Goal: Task Accomplishment & Management: Use online tool/utility

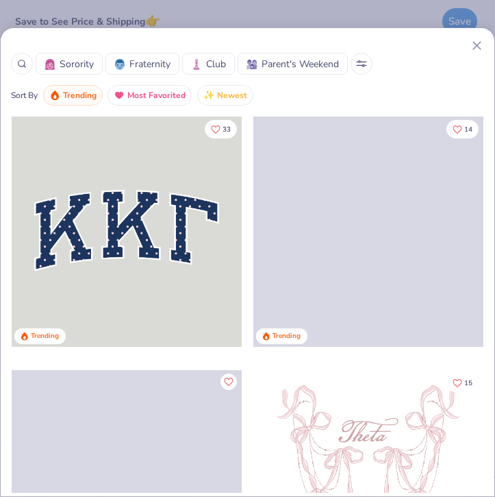
click at [82, 58] on span "Sorority" at bounding box center [77, 64] width 34 height 14
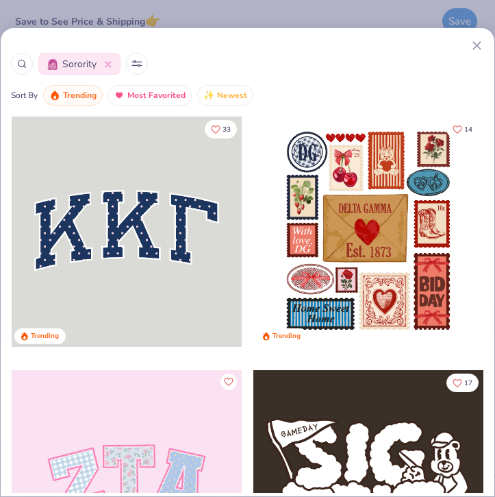
click at [18, 68] on icon at bounding box center [22, 64] width 10 height 10
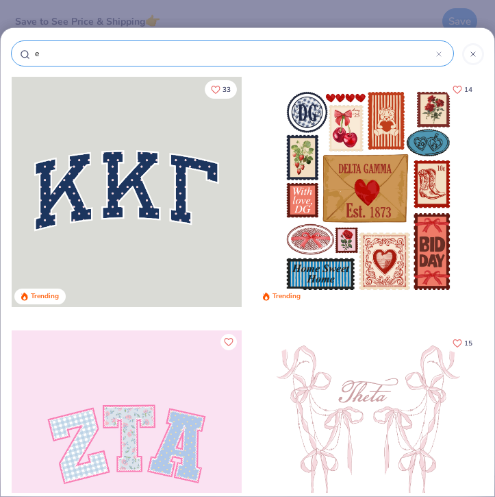
type input "ep"
type input "eps"
type input "epsi"
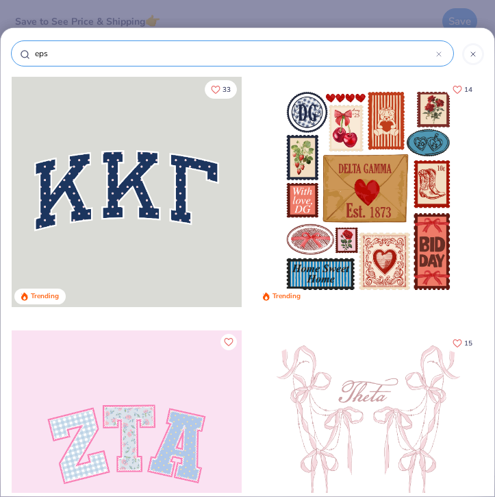
type input "epsi"
type input "epsil"
type input "epsilo"
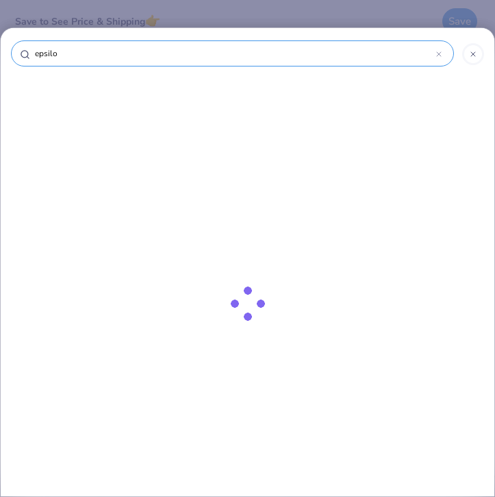
type input "epsilon"
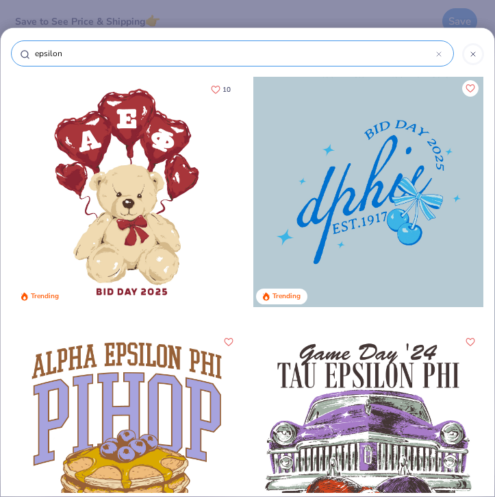
type input "epsilon"
type input "epsilon s"
type input "epsilon si"
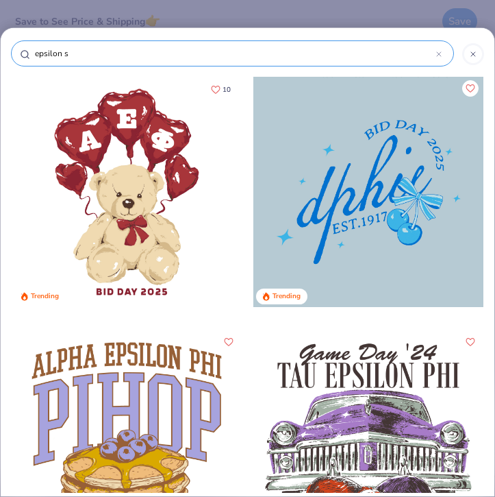
type input "epsilon si"
type input "epsilon sig"
type input "epsilon sigm"
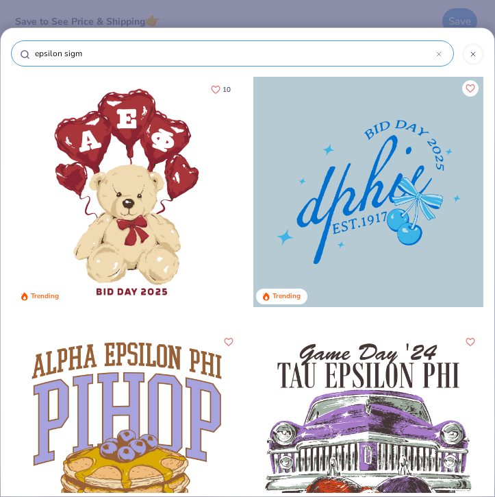
type input "epsilon sigme"
type input "epsilon sigme a"
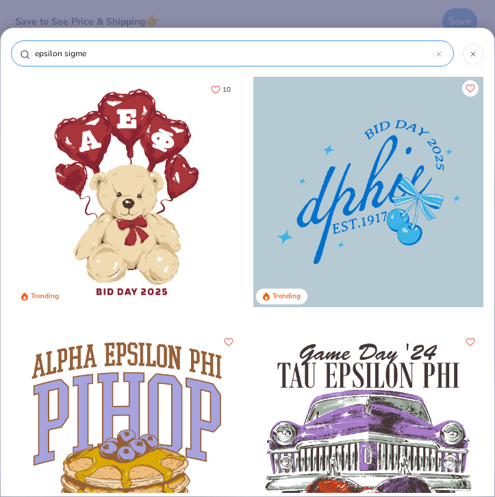
type input "epsilon sigme a"
type input "epsilon sigme"
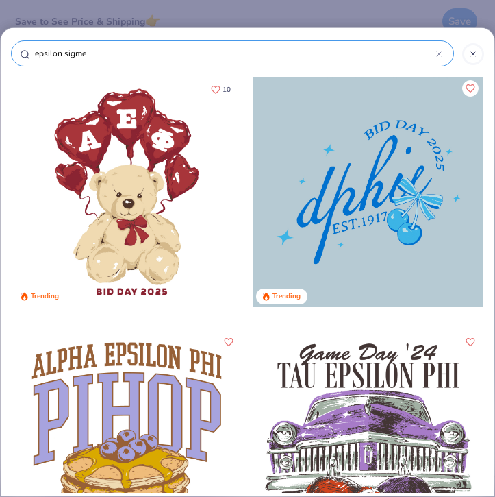
type input "epsilon sigm"
type input "epsilon sigma"
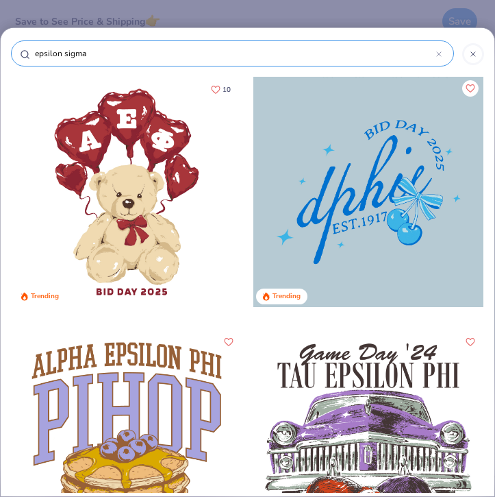
type input "epsilon sigma"
type input "epsilon sigma a"
type input "epsilon sigma al"
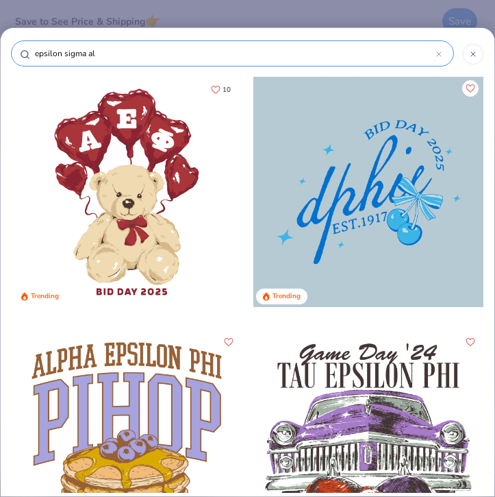
type input "epsilon sigma alp"
type input "epsilon sigma alph"
type input "epsilon sigma alpha"
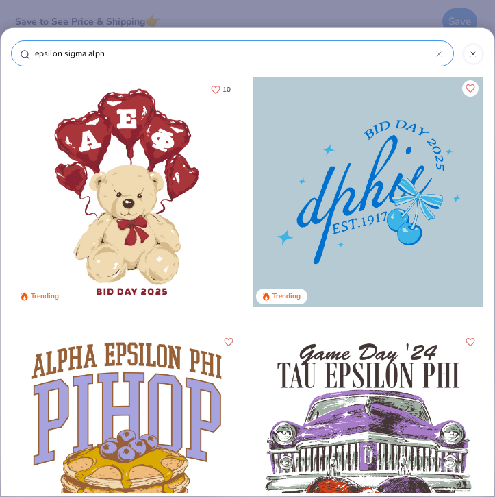
type input "epsilon sigma alpha"
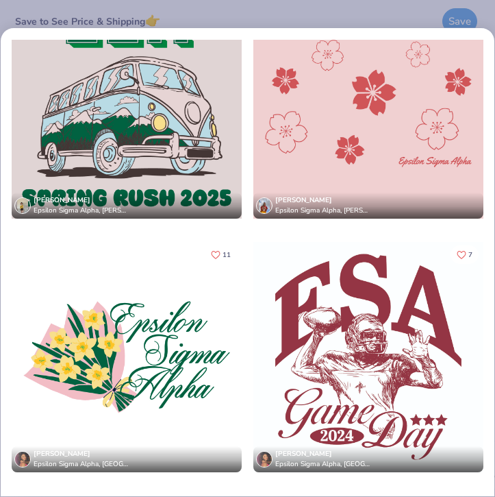
scroll to position [115, 0]
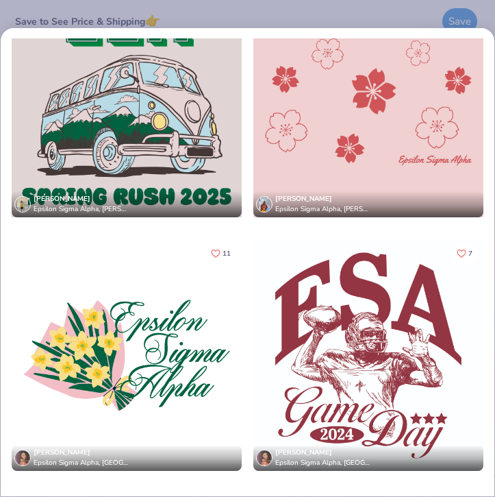
click at [119, 342] on div at bounding box center [127, 355] width 230 height 230
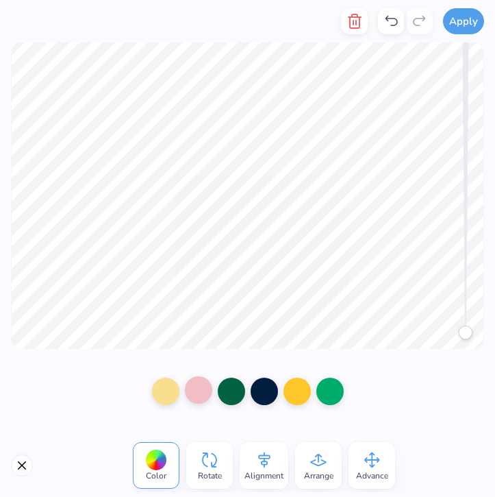
click at [201, 399] on div at bounding box center [198, 389] width 27 height 27
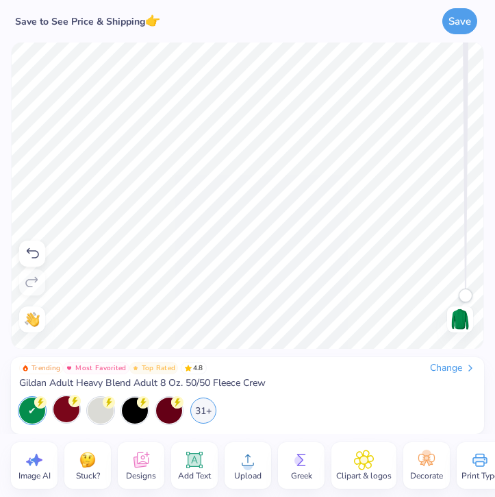
click at [66, 405] on div at bounding box center [66, 409] width 26 height 26
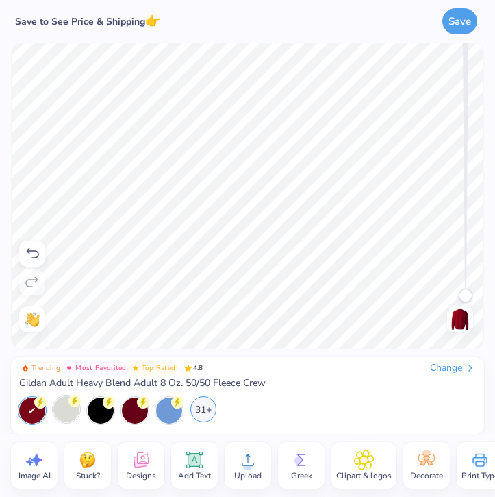
click at [196, 407] on div "31+" at bounding box center [203, 409] width 26 height 26
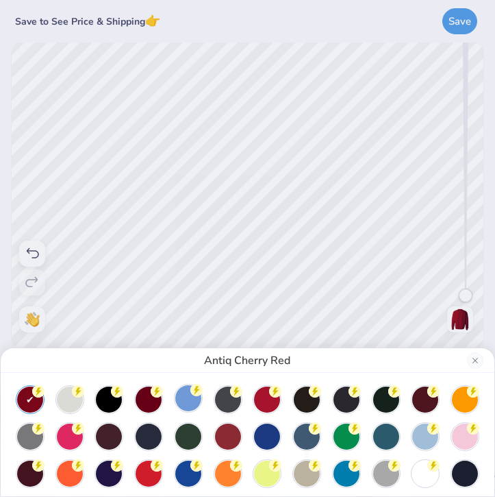
click at [188, 397] on div at bounding box center [188, 398] width 26 height 26
click at [256, 206] on div "Carolina Blue" at bounding box center [247, 248] width 495 height 497
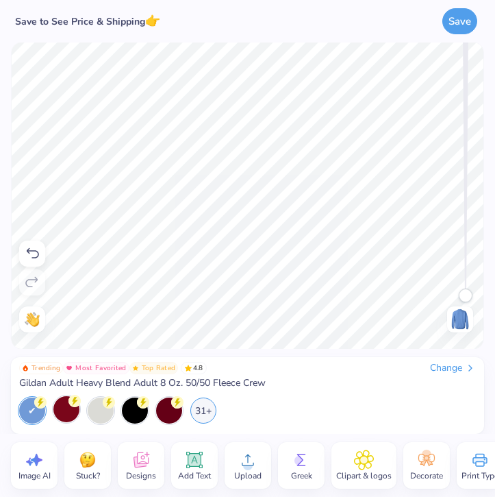
click at [197, 466] on icon at bounding box center [194, 459] width 16 height 16
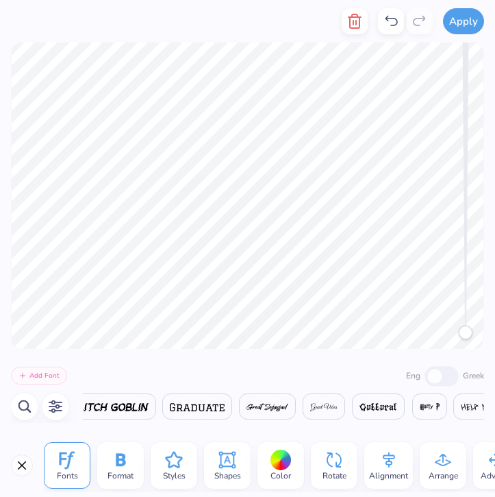
scroll to position [0, 12249]
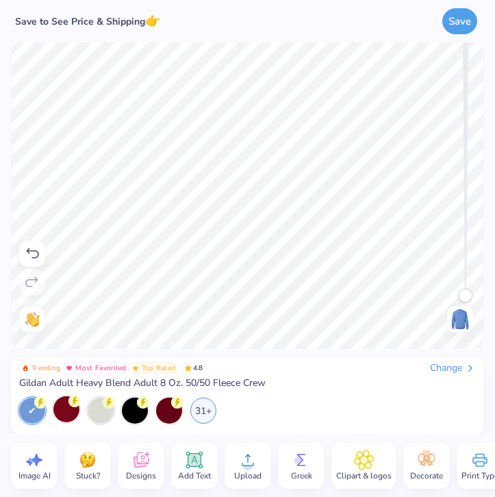
click at [201, 465] on icon at bounding box center [194, 459] width 21 height 21
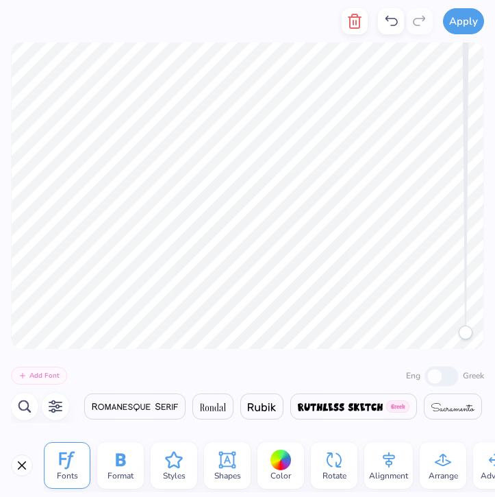
scroll to position [0, 23970]
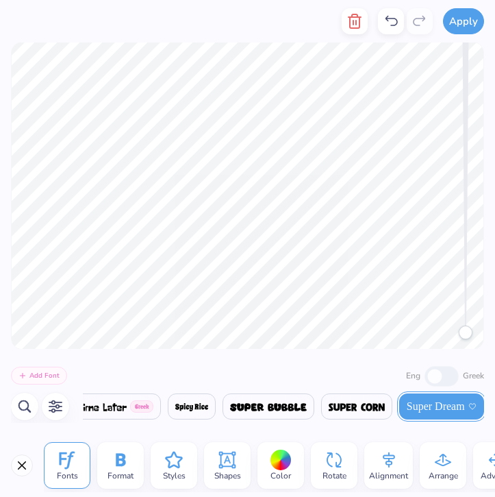
type textarea "T"
type textarea "Exec/Comm 25-26'"
click at [131, 462] on div "Format" at bounding box center [120, 465] width 47 height 47
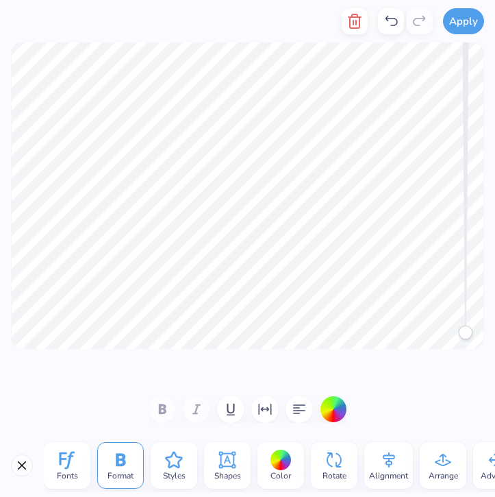
click at [62, 453] on icon at bounding box center [67, 460] width 15 height 18
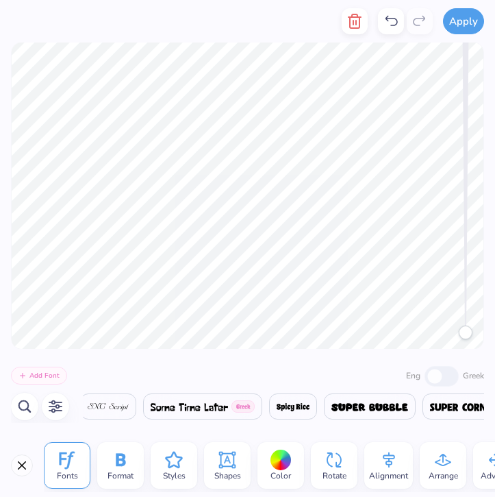
scroll to position [0, 23970]
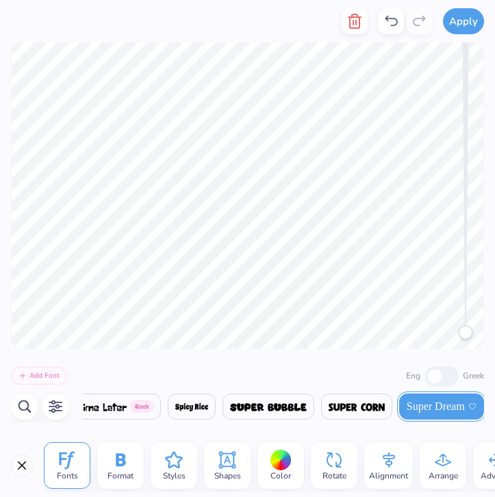
click at [179, 399] on span at bounding box center [191, 406] width 33 height 16
click at [186, 405] on img at bounding box center [191, 407] width 33 height 8
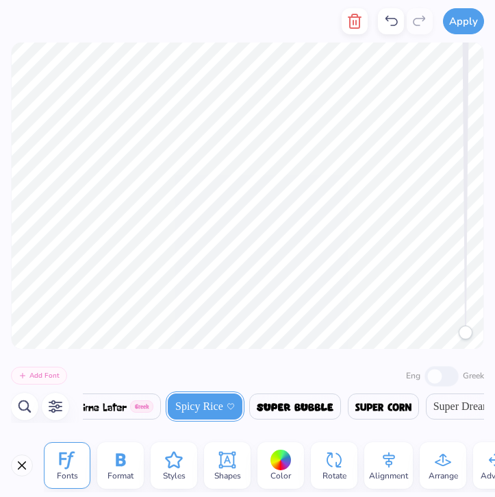
click at [266, 405] on img at bounding box center [295, 407] width 77 height 8
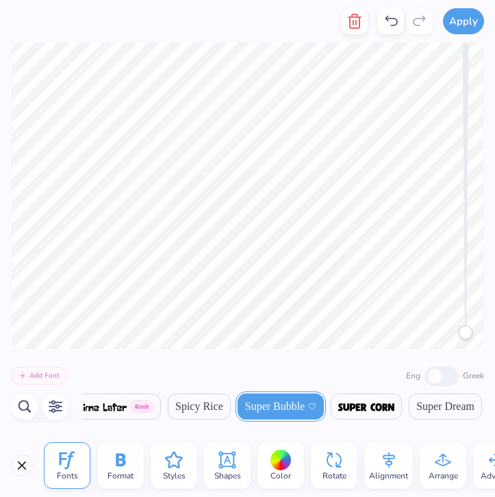
click at [378, 410] on img at bounding box center [366, 407] width 56 height 8
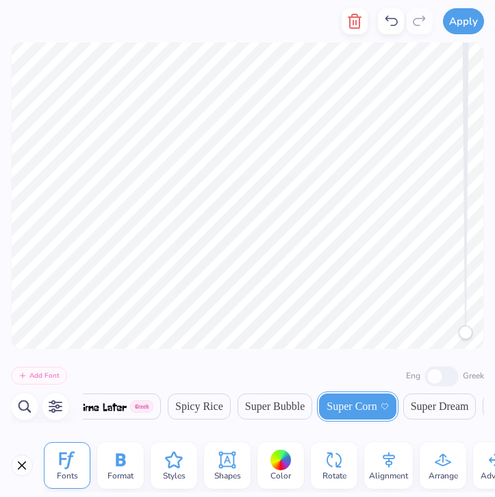
click at [291, 404] on span "Super Bubble" at bounding box center [275, 406] width 60 height 16
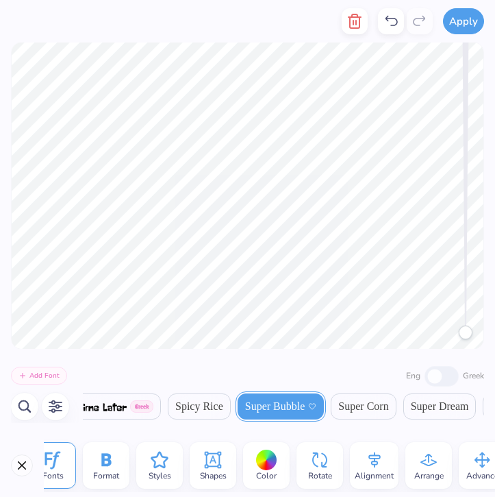
scroll to position [0, 0]
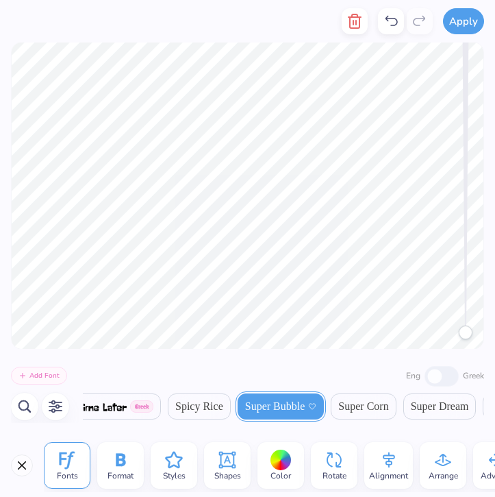
click at [138, 456] on div "Format" at bounding box center [120, 465] width 47 height 47
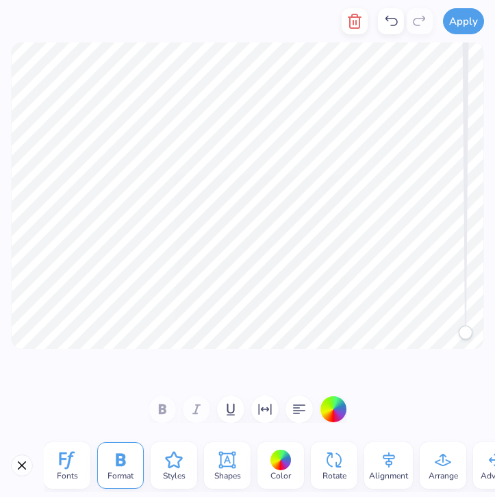
click at [173, 466] on icon at bounding box center [174, 459] width 21 height 21
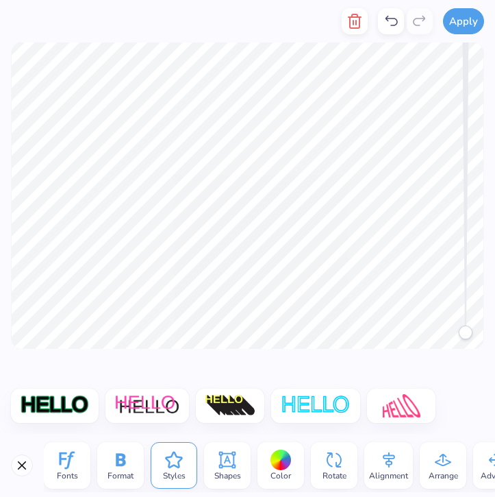
click at [228, 471] on span "Shapes" at bounding box center [227, 475] width 27 height 11
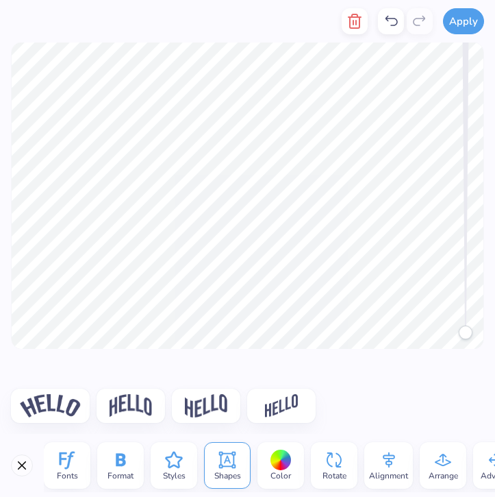
click at [274, 462] on div at bounding box center [281, 459] width 21 height 21
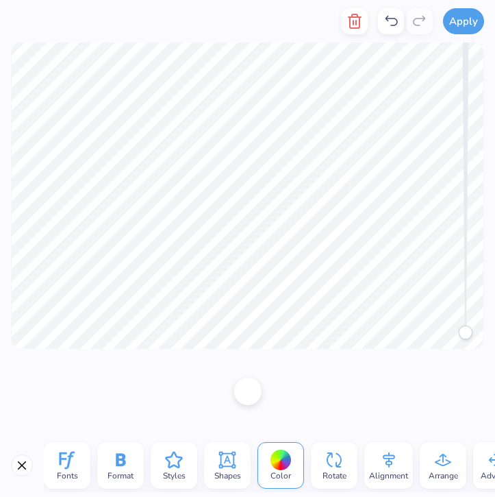
click at [215, 454] on div "Shapes" at bounding box center [227, 465] width 47 height 47
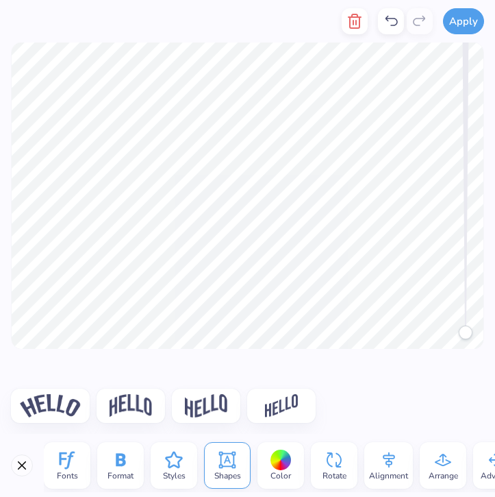
click at [55, 412] on img at bounding box center [50, 405] width 61 height 23
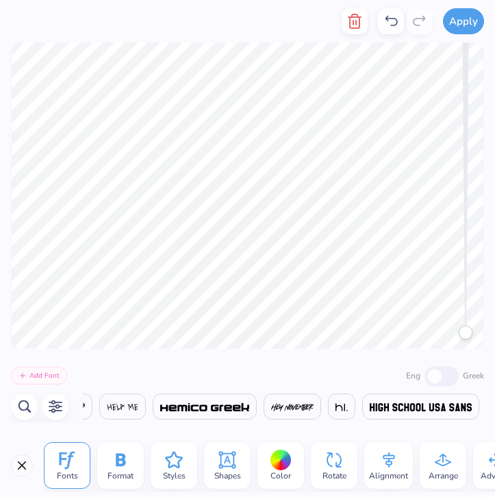
scroll to position [0, 23832]
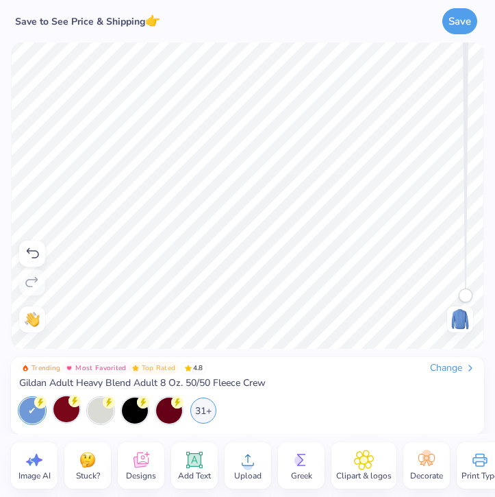
click at [147, 472] on span "Designs" at bounding box center [141, 475] width 30 height 11
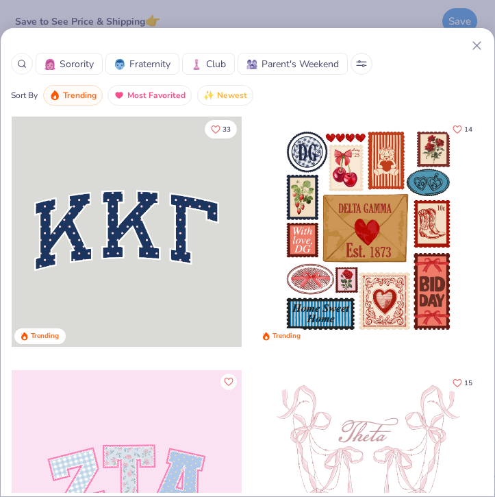
click at [58, 61] on div at bounding box center [52, 64] width 15 height 14
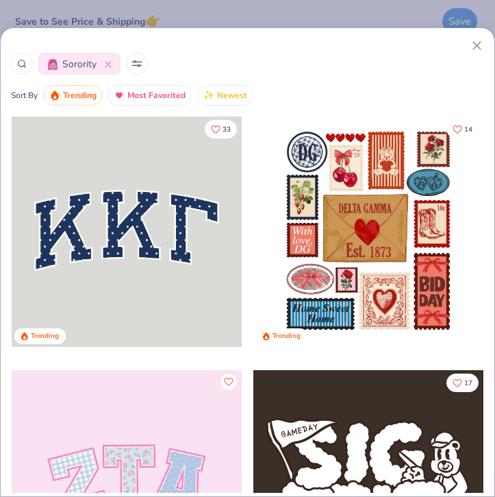
click at [25, 60] on icon at bounding box center [22, 64] width 10 height 10
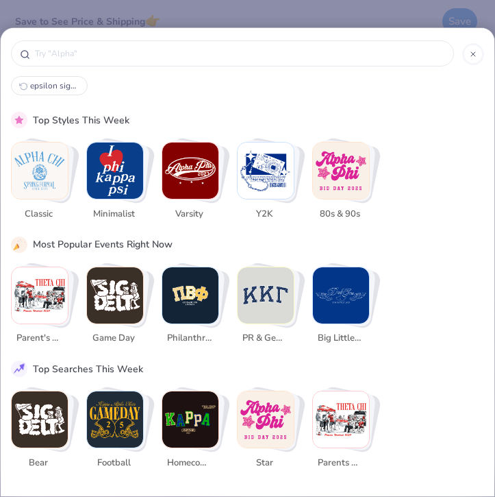
click at [482, 55] on div at bounding box center [473, 54] width 22 height 22
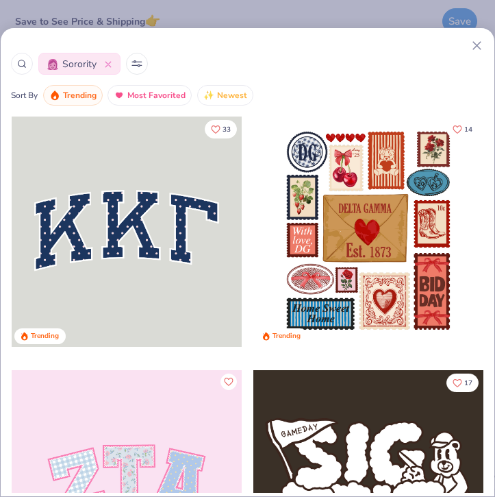
click at [477, 42] on icon at bounding box center [477, 45] width 14 height 14
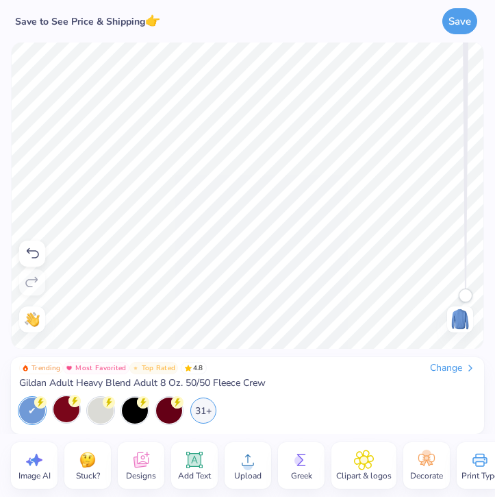
scroll to position [0, 20]
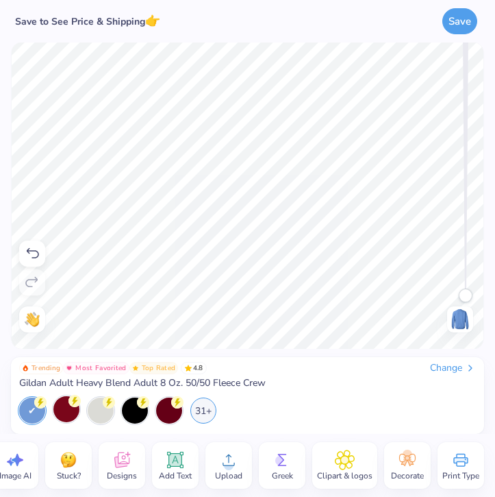
click at [230, 460] on icon at bounding box center [229, 459] width 21 height 21
click at [328, 460] on div "Clipart & logos" at bounding box center [344, 465] width 65 height 47
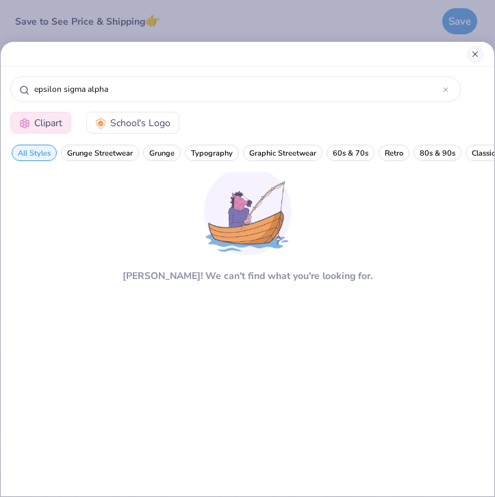
type input "epsilon sigma alpha"
click at [473, 56] on button "Close" at bounding box center [475, 54] width 16 height 16
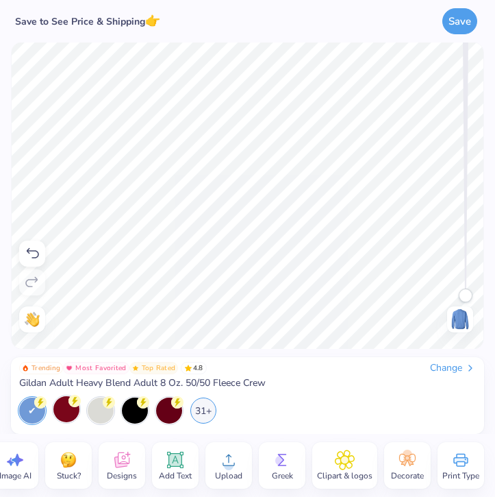
scroll to position [0, 0]
